Goal: Use online tool/utility: Utilize a website feature to perform a specific function

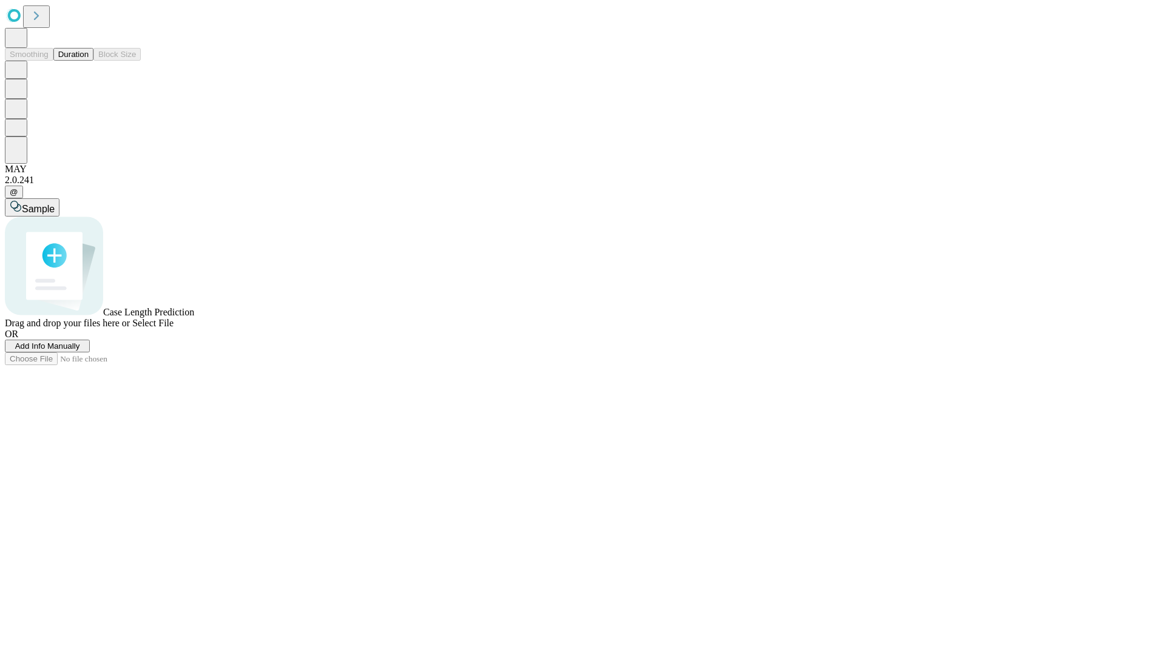
click at [89, 61] on button "Duration" at bounding box center [73, 54] width 40 height 13
click at [174, 328] on span "Select File" at bounding box center [152, 323] width 41 height 10
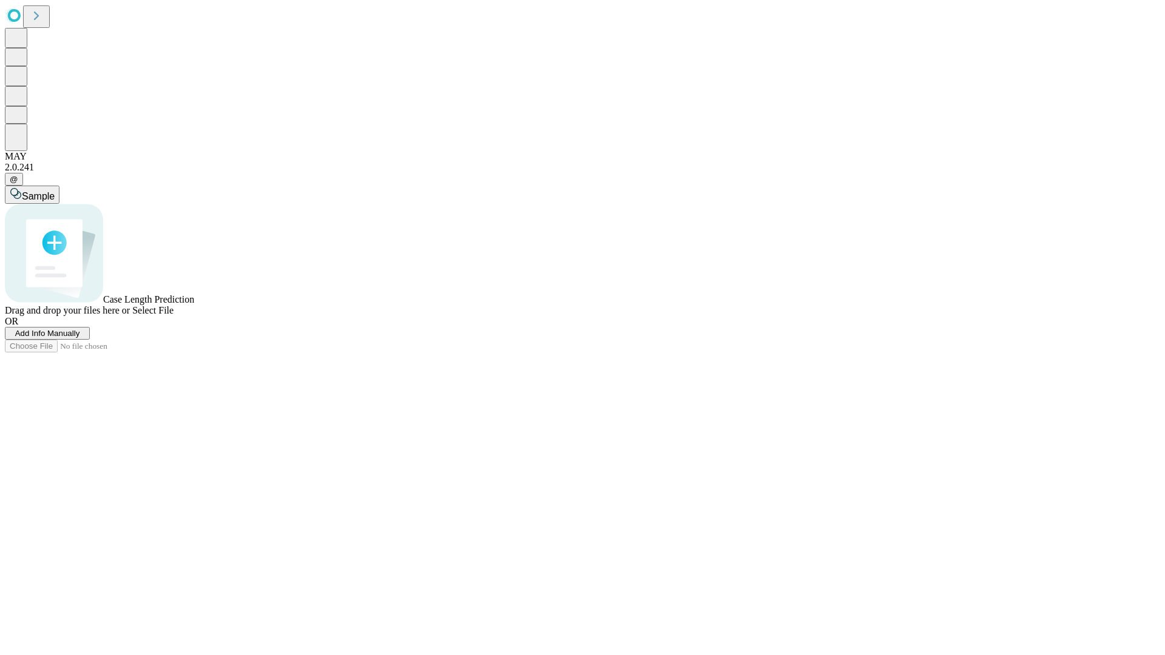
click at [174, 315] on span "Select File" at bounding box center [152, 310] width 41 height 10
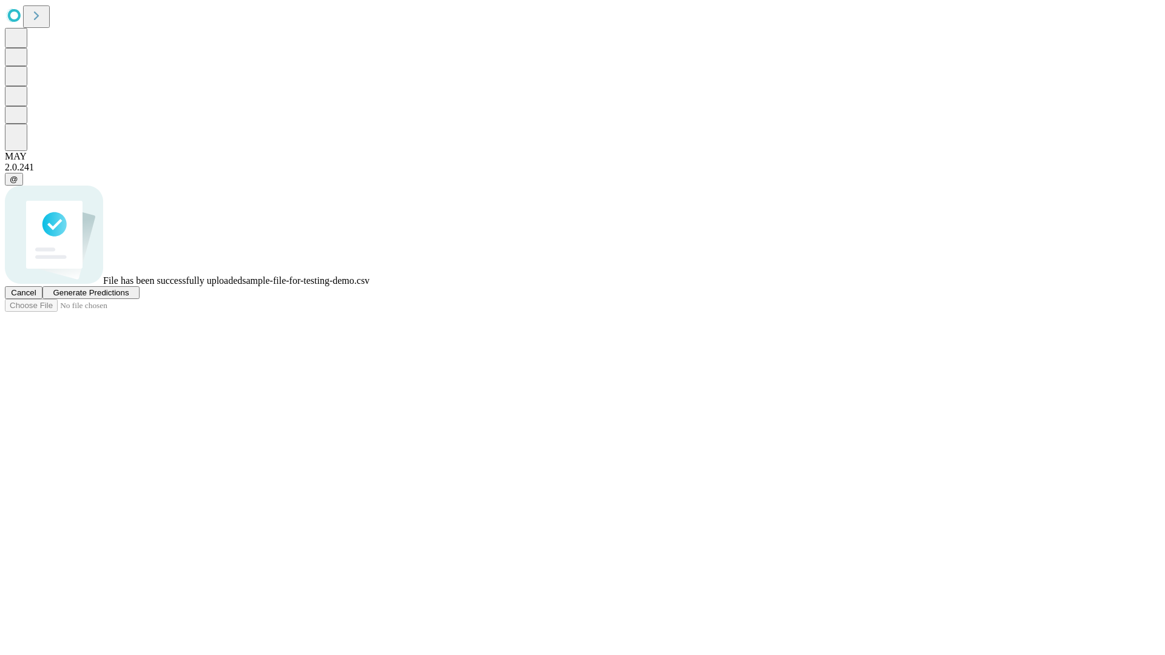
click at [129, 297] on span "Generate Predictions" at bounding box center [91, 292] width 76 height 9
